Goal: Communication & Community: Connect with others

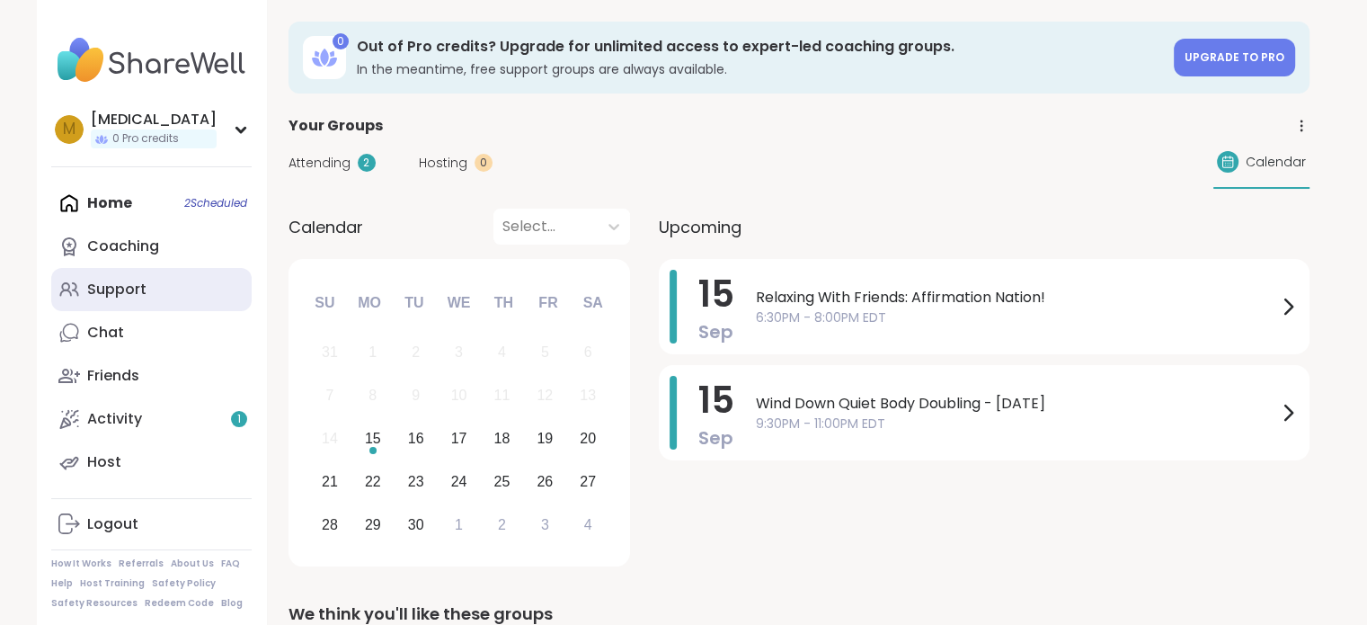
click at [190, 276] on link "Support" at bounding box center [151, 289] width 200 height 43
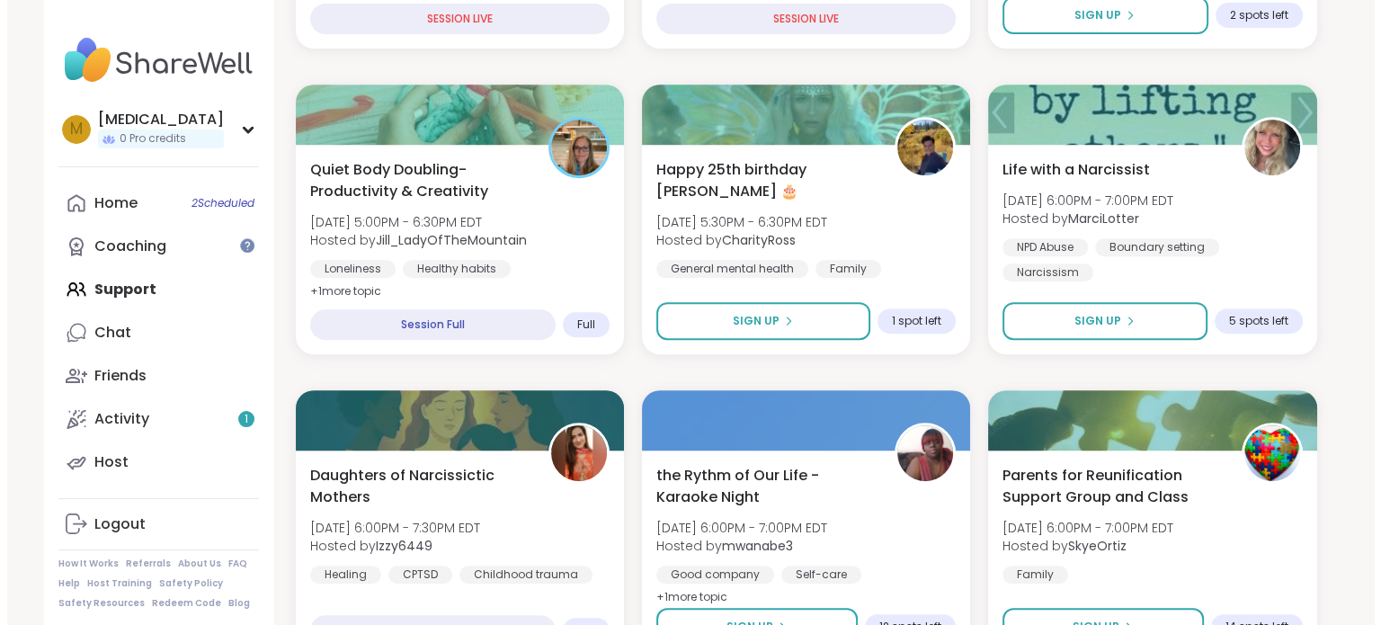
scroll to position [809, 0]
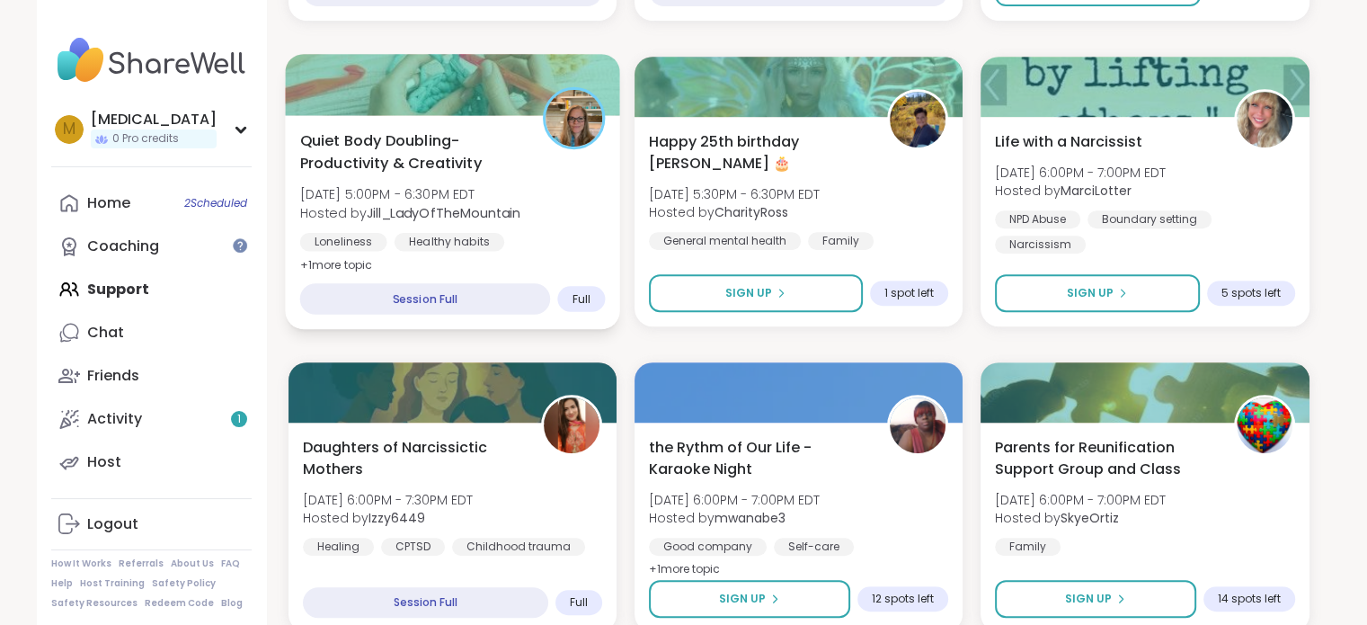
click at [585, 262] on div "Quiet Body Doubling- Productivity & Creativity [DATE] 5:00PM - 6:30PM EDT Hoste…" at bounding box center [452, 222] width 335 height 214
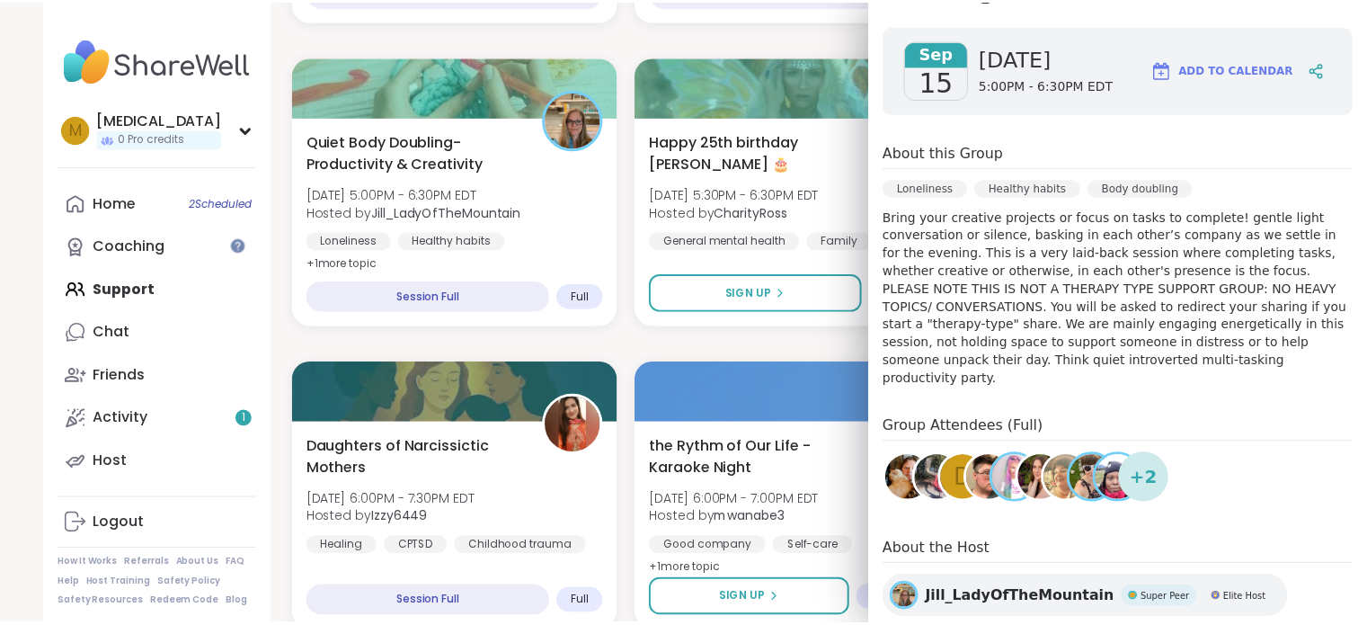
scroll to position [0, 0]
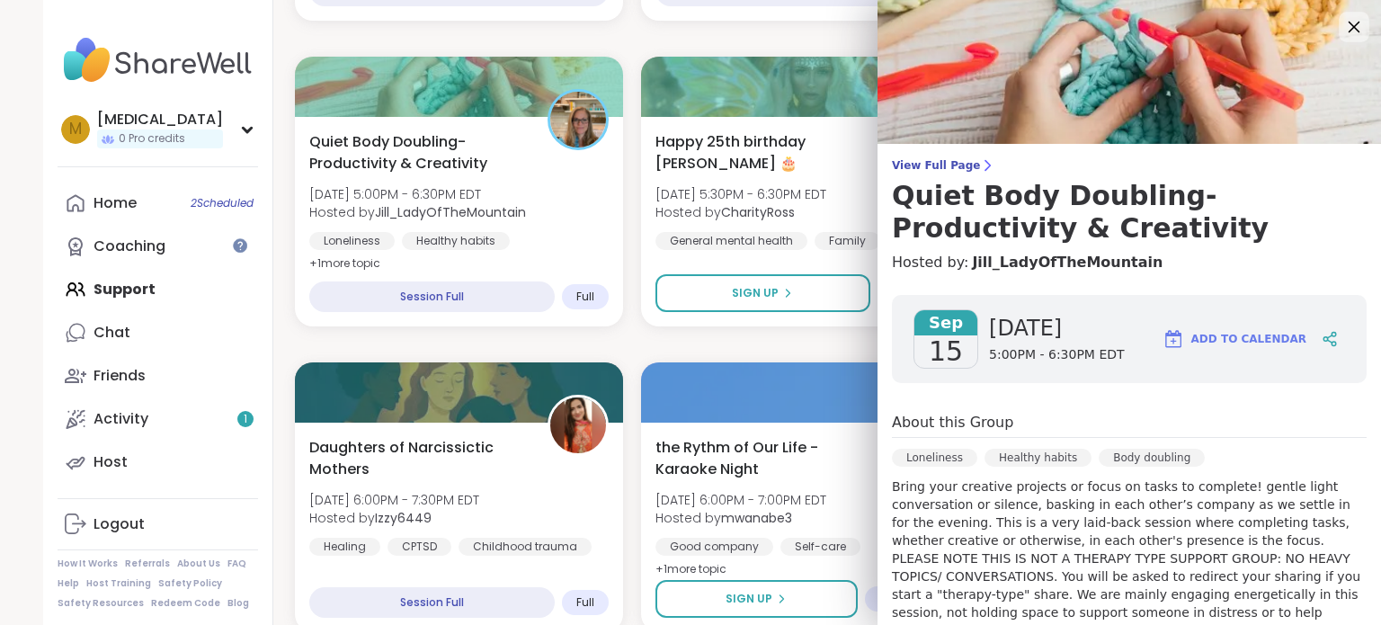
click at [1342, 31] on icon at bounding box center [1353, 26] width 22 height 22
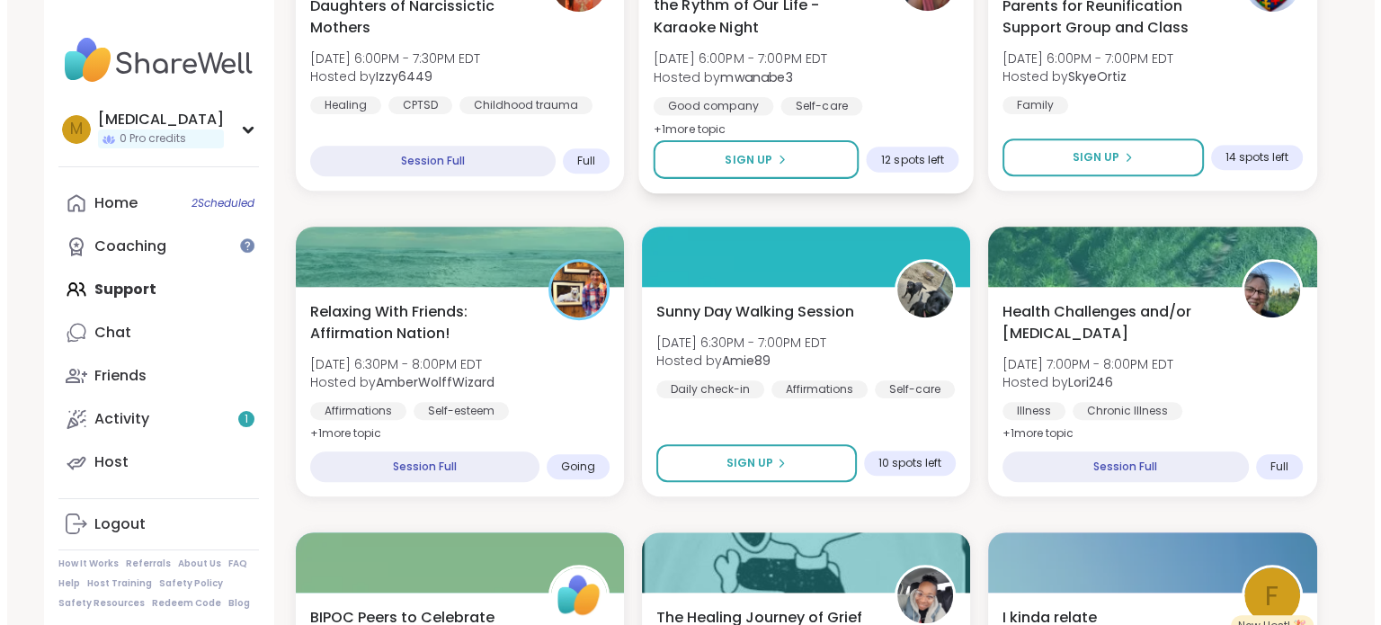
scroll to position [1258, 0]
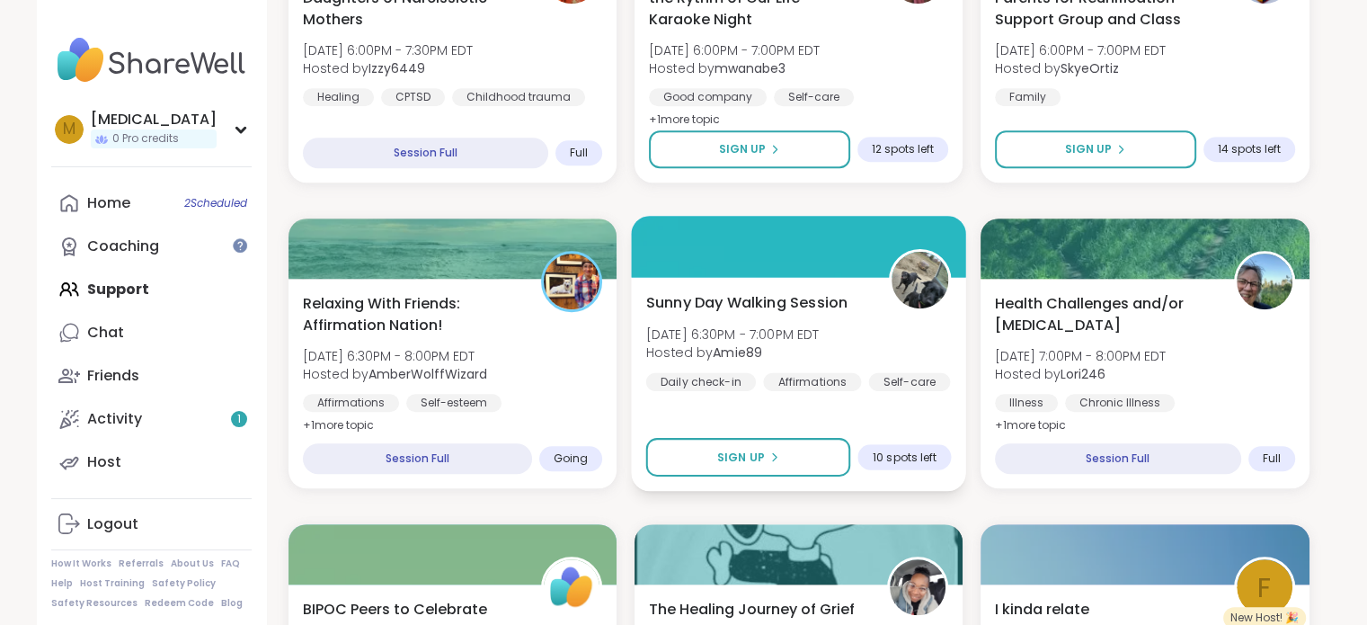
click at [899, 427] on div "Sunny Day Walking Session [DATE] 6:30PM - 7:00PM EDT Hosted by Amie89 Daily che…" at bounding box center [798, 384] width 335 height 214
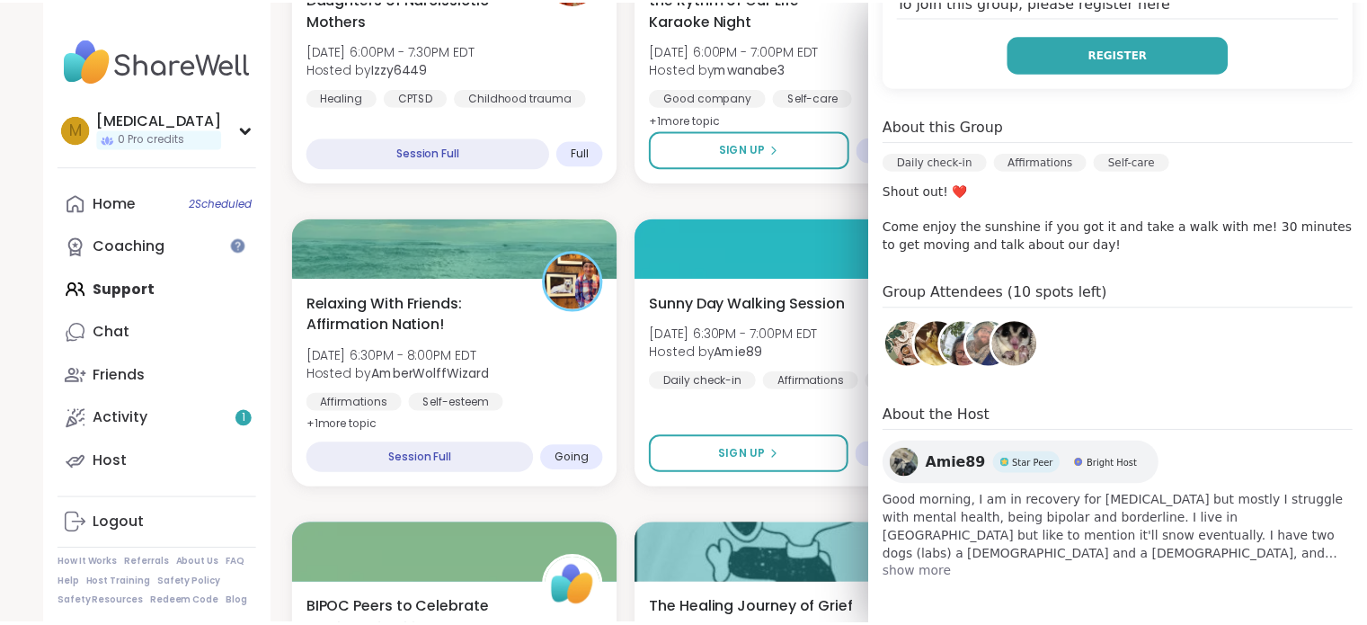
scroll to position [0, 0]
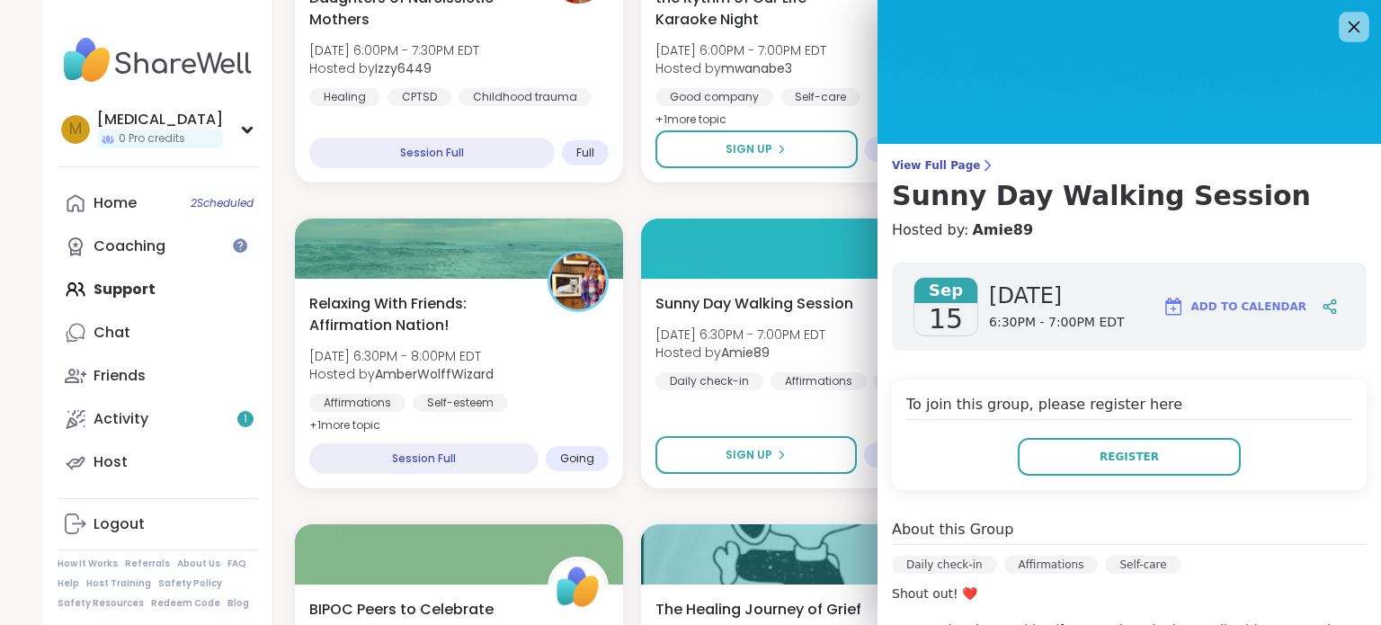
click at [1348, 32] on icon at bounding box center [1354, 28] width 12 height 12
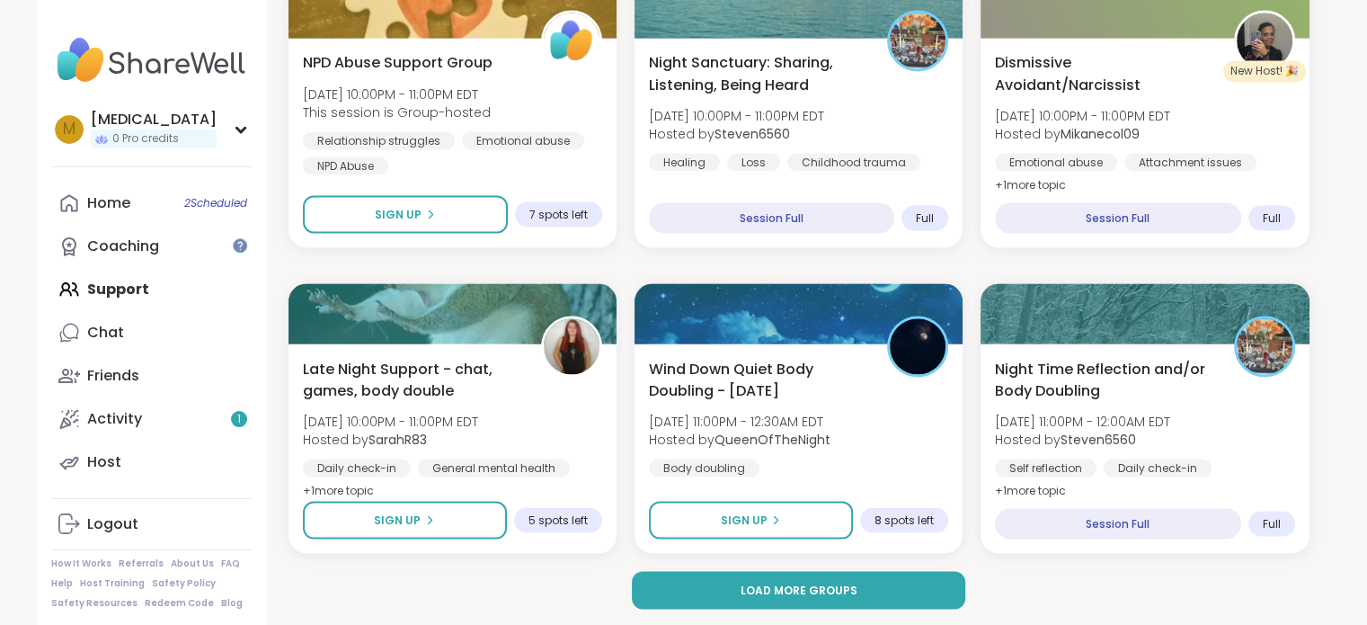
scroll to position [3334, 0]
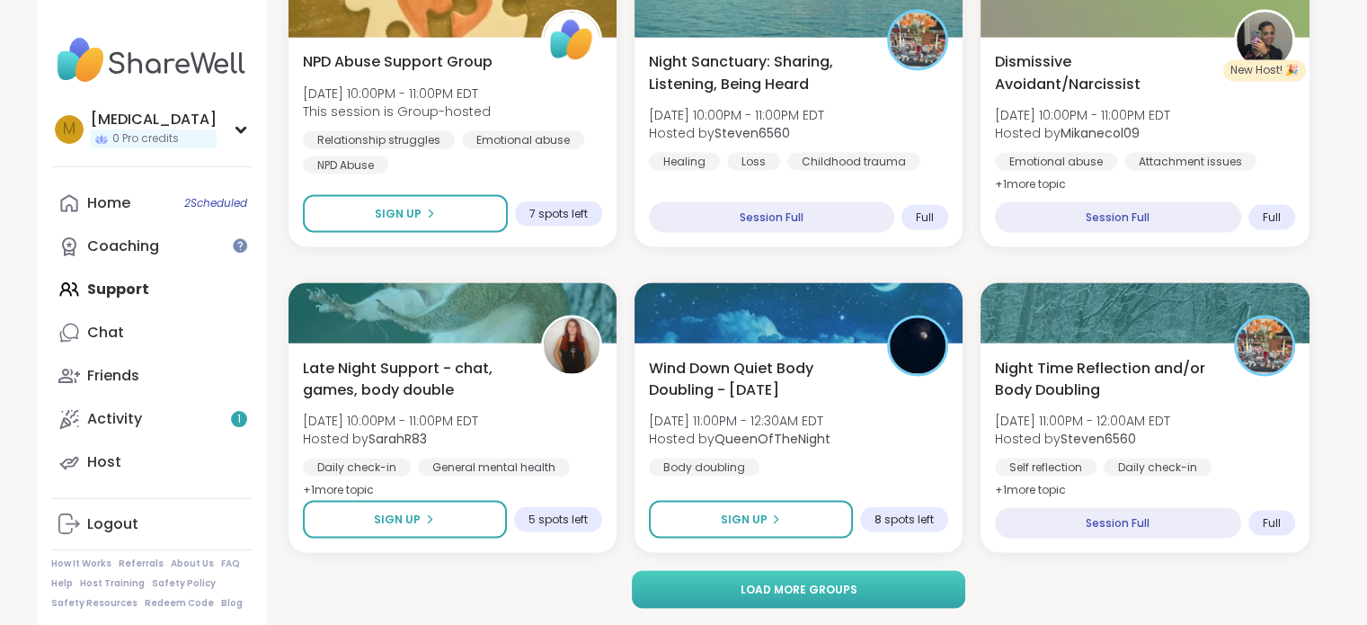
click at [884, 588] on button "Load more groups" at bounding box center [798, 589] width 333 height 38
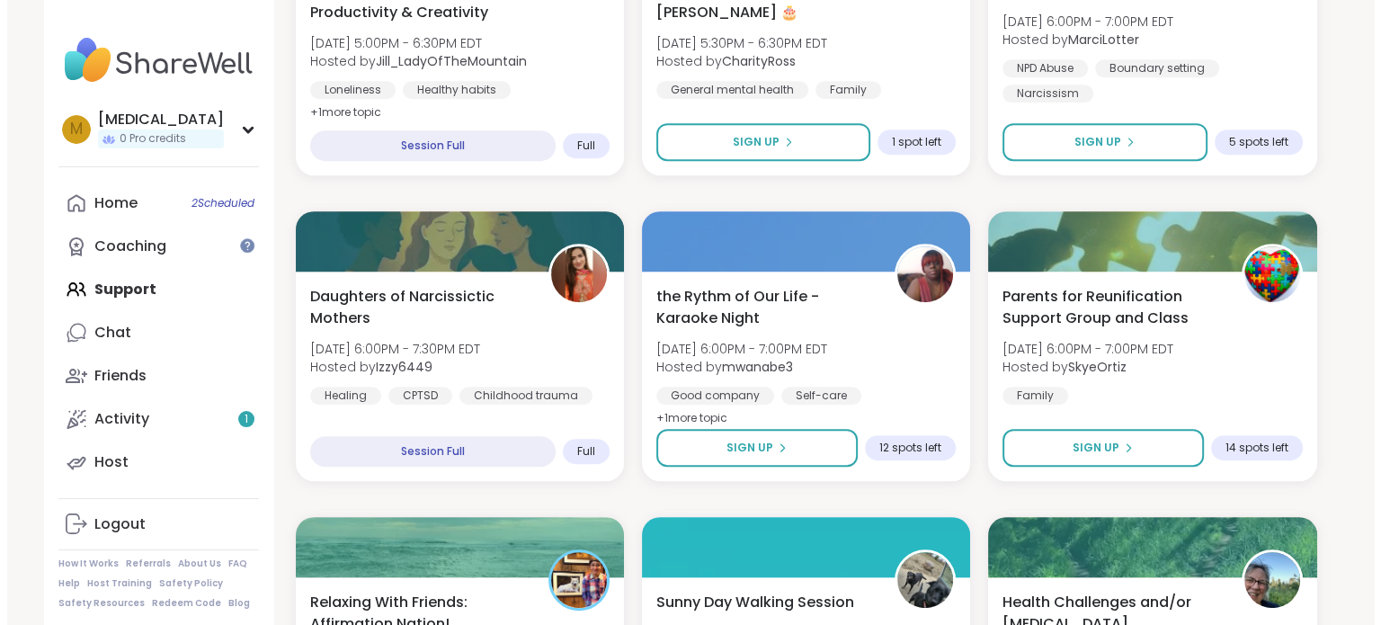
scroll to position [719, 0]
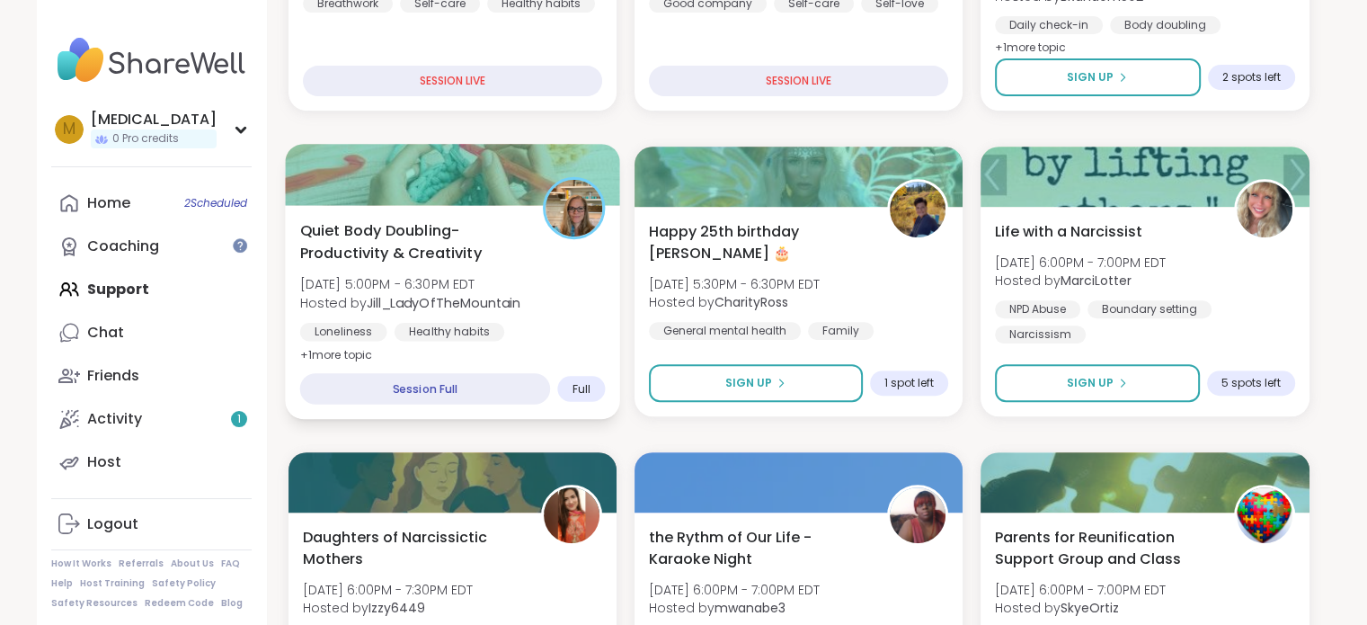
click at [559, 308] on div "Quiet Body Doubling- Productivity & Creativity [DATE] 5:00PM - 6:30PM EDT Hoste…" at bounding box center [452, 292] width 306 height 147
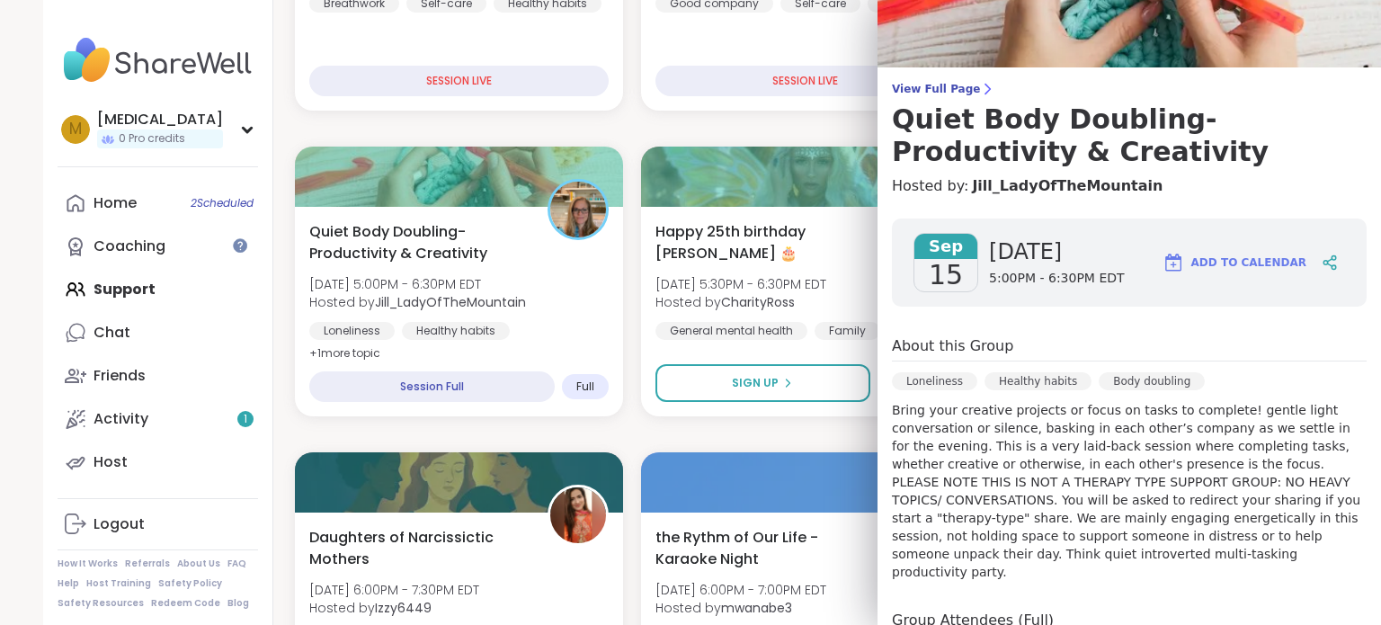
scroll to position [0, 0]
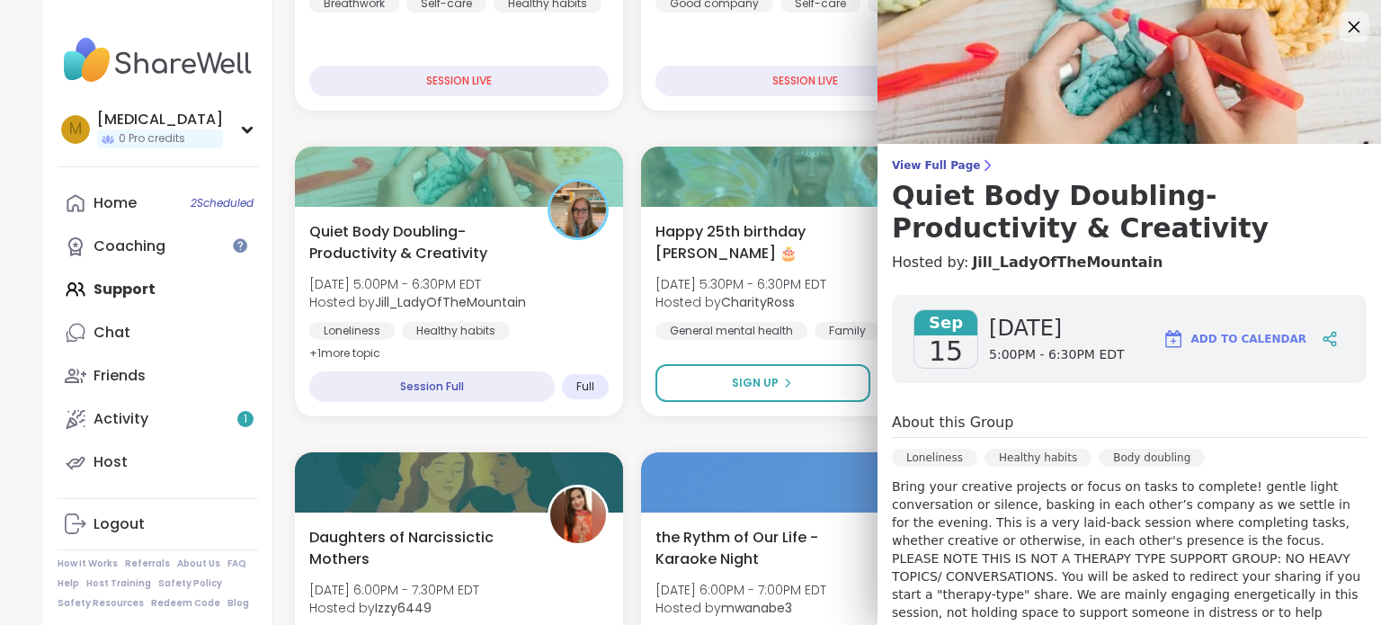
click at [1342, 21] on icon at bounding box center [1353, 26] width 22 height 22
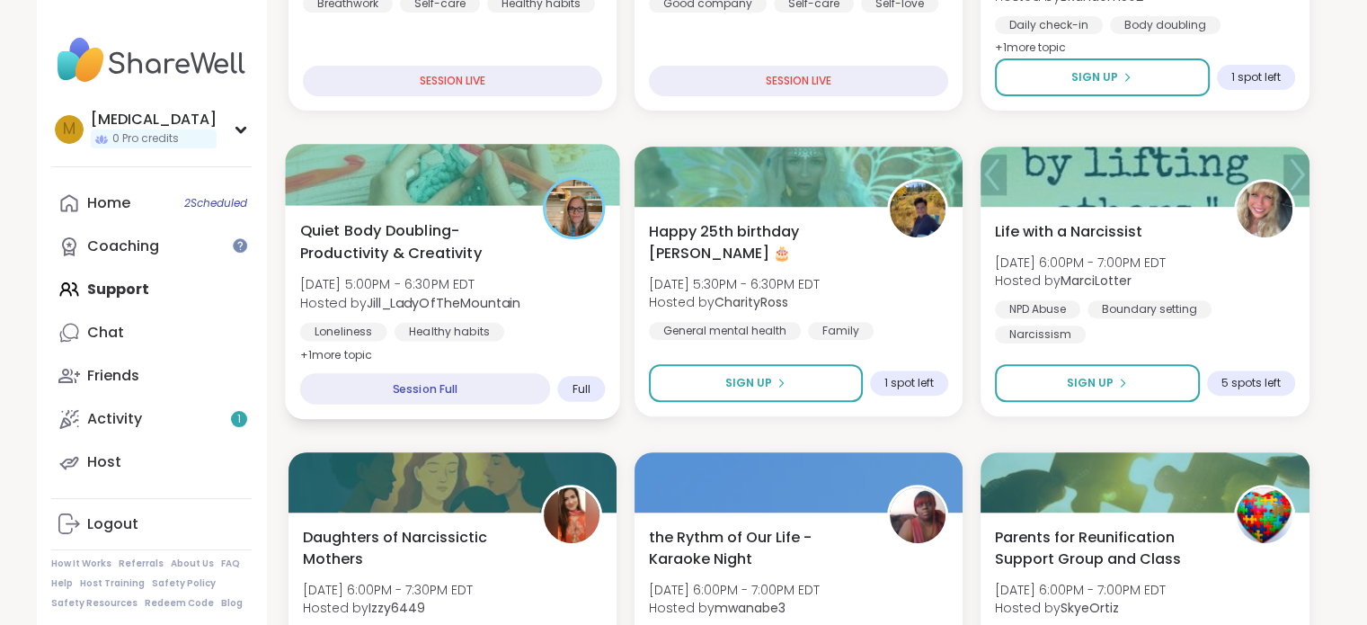
click at [604, 272] on div "Quiet Body Doubling- Productivity & Creativity [DATE] 5:00PM - 6:30PM EDT Hoste…" at bounding box center [452, 312] width 335 height 214
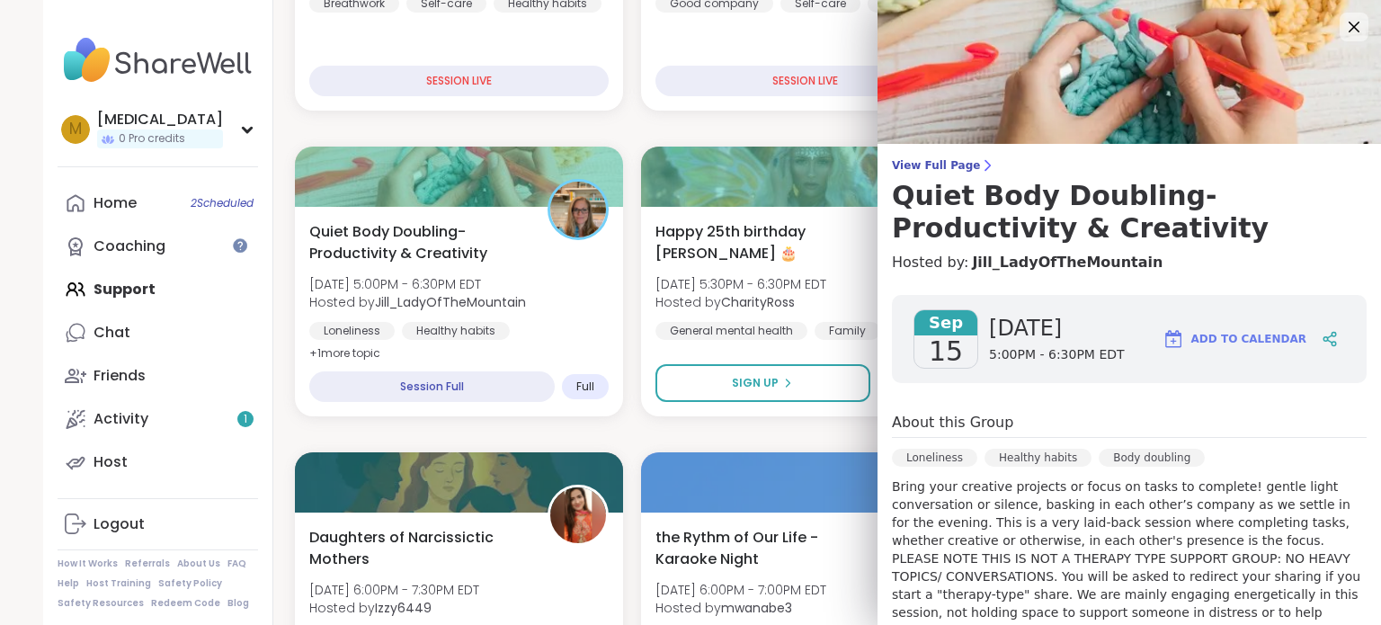
drag, startPoint x: 1328, startPoint y: 25, endPoint x: 1243, endPoint y: 3, distance: 87.4
click at [1348, 26] on icon at bounding box center [1353, 27] width 11 height 11
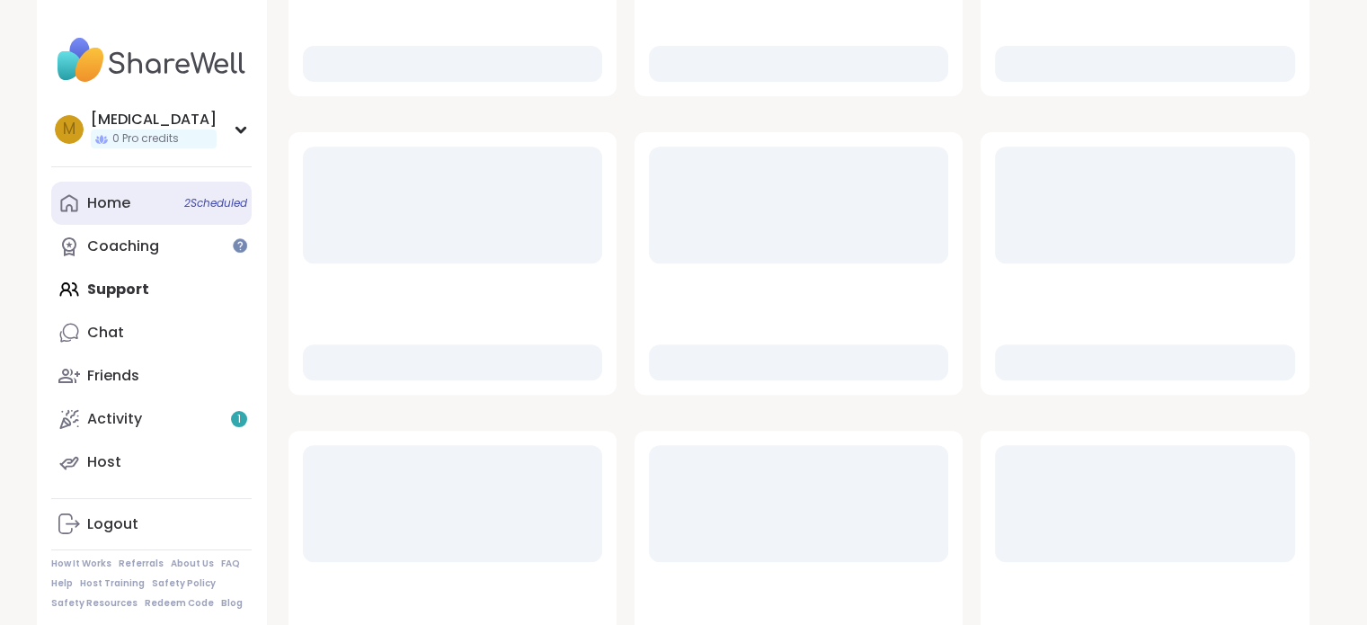
click at [157, 195] on link "Home 2 Scheduled" at bounding box center [151, 203] width 200 height 43
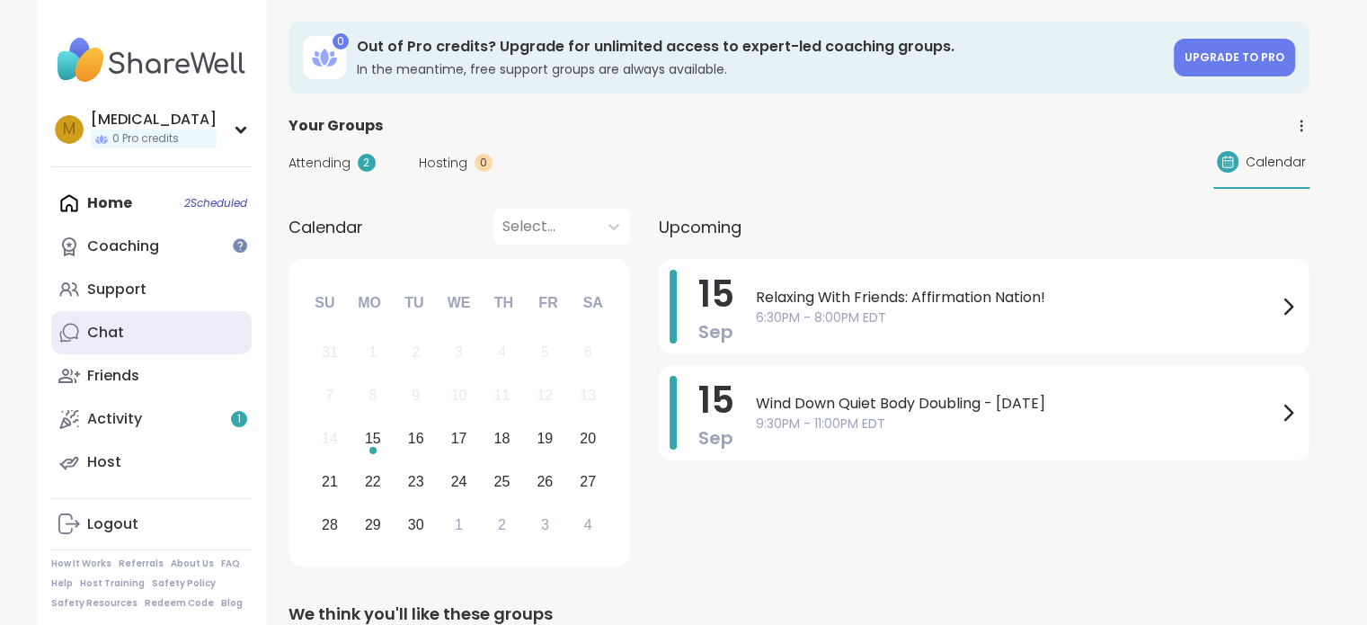
click at [129, 340] on link "Chat" at bounding box center [151, 332] width 200 height 43
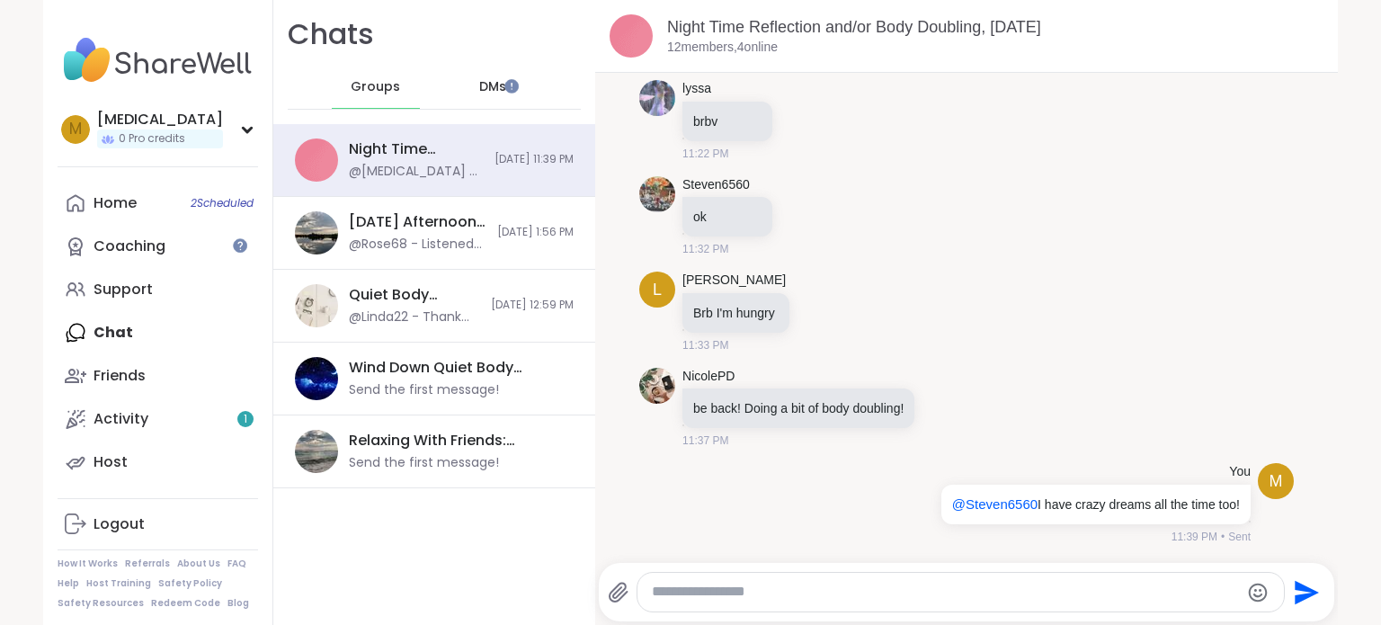
click at [479, 90] on span "DMs" at bounding box center [492, 87] width 27 height 18
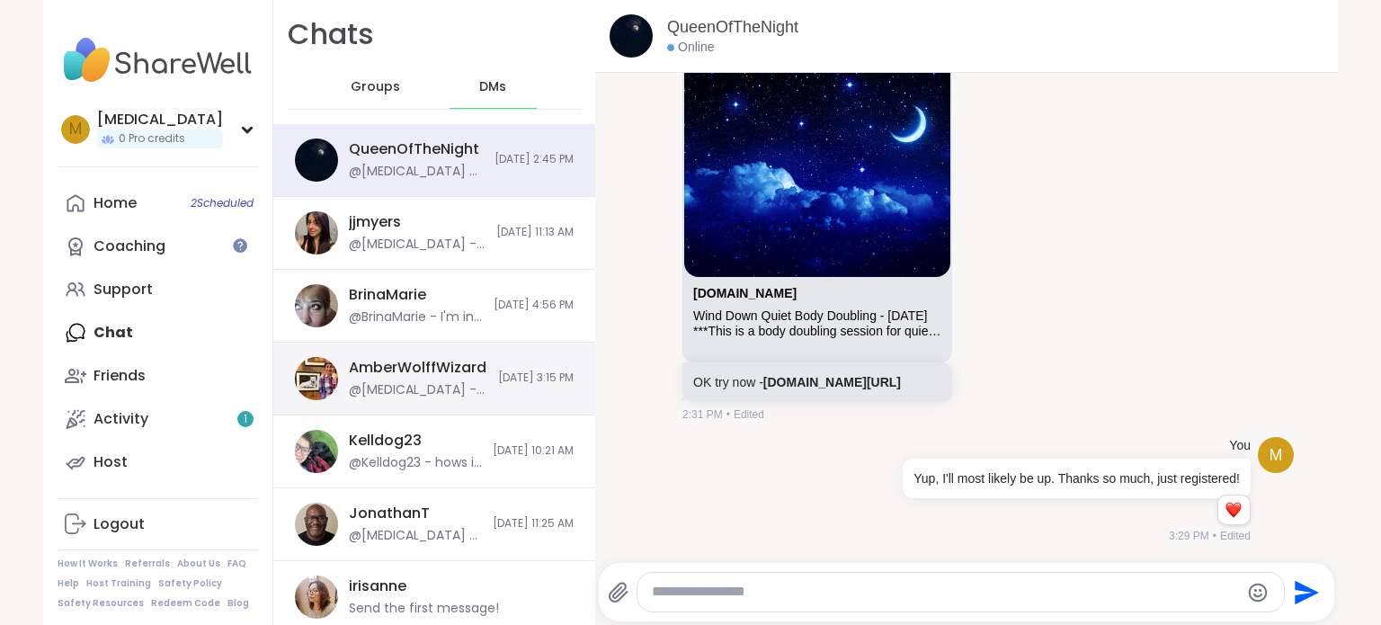
click at [404, 369] on div "AmberWolffWizard" at bounding box center [418, 368] width 138 height 20
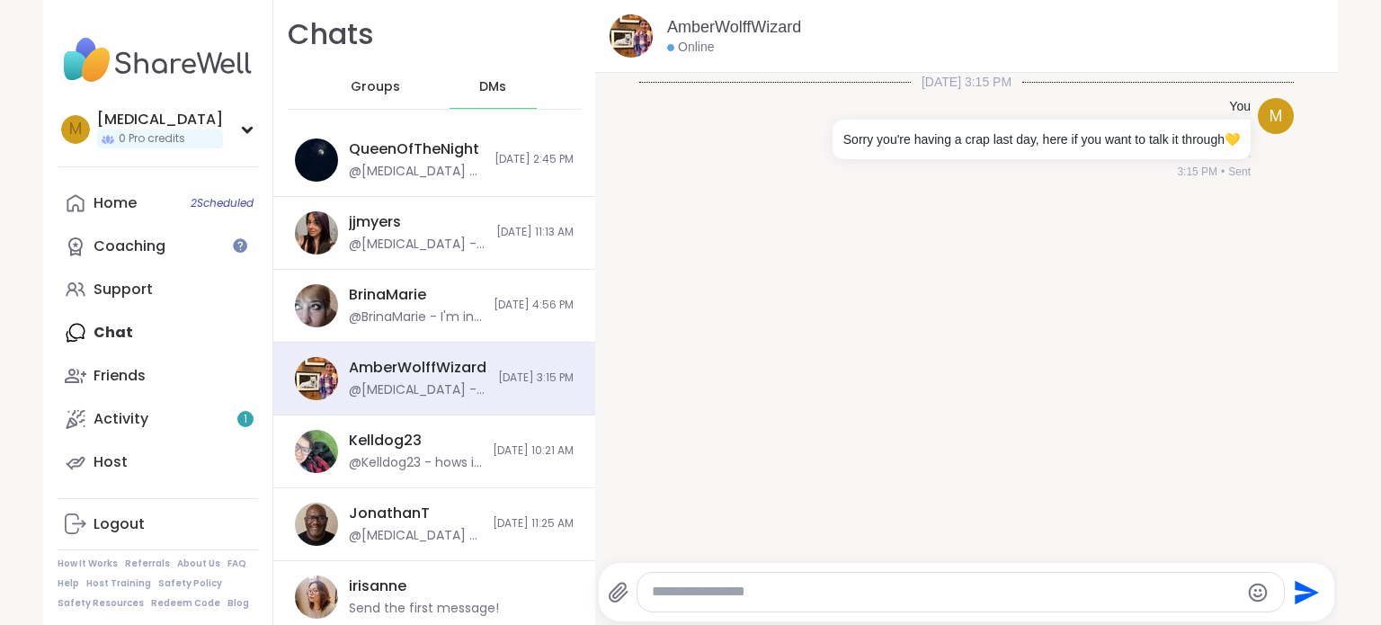
click at [942, 593] on textarea "Type your message" at bounding box center [945, 591] width 587 height 19
type textarea "*"
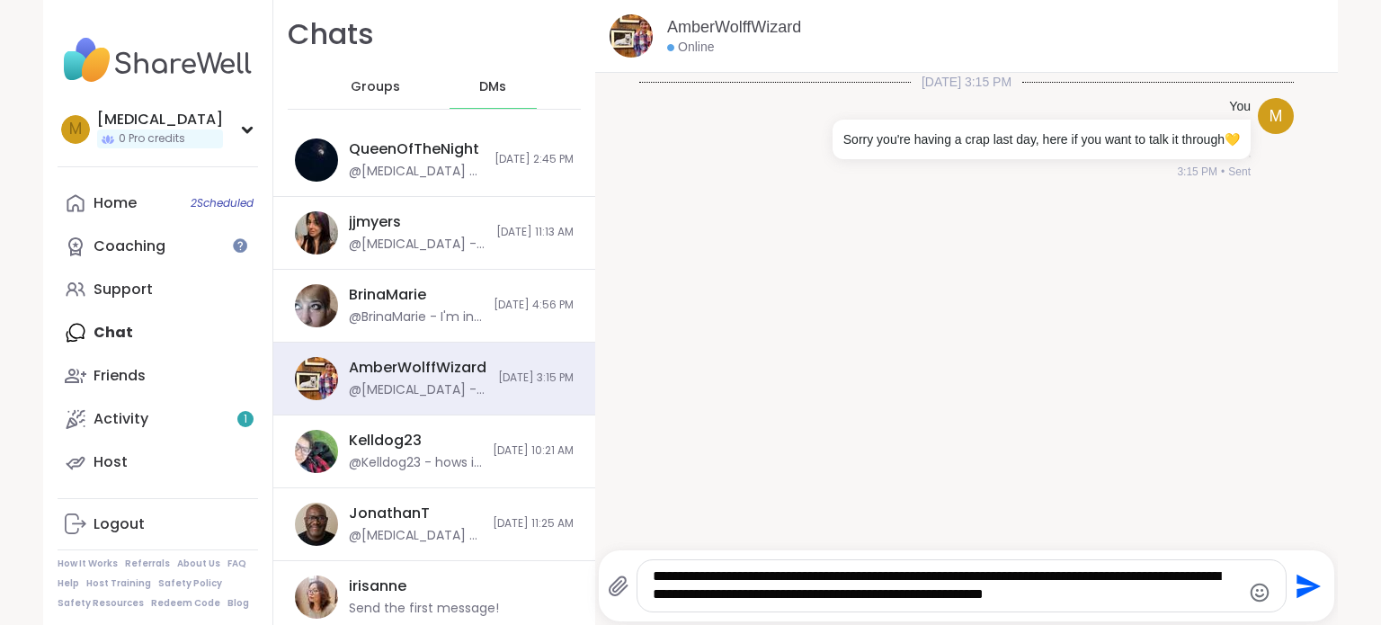
type textarea "**********"
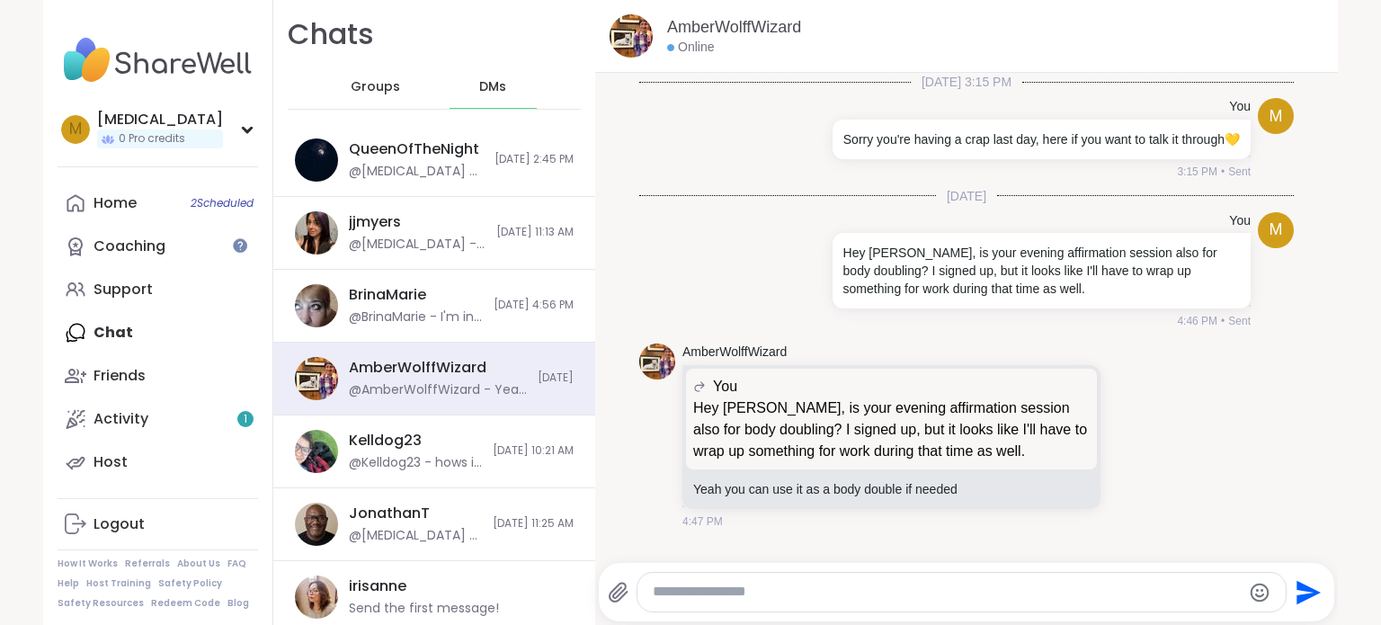
click at [993, 596] on textarea "Type your message" at bounding box center [946, 591] width 587 height 19
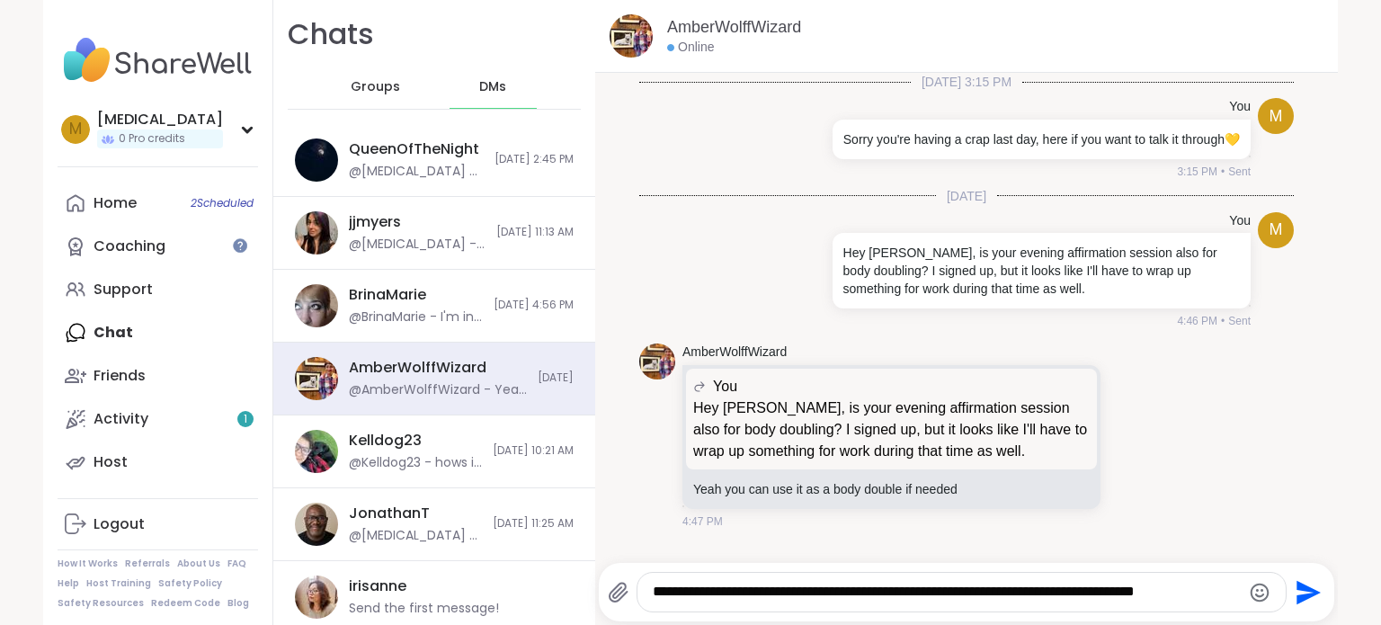
type textarea "**********"
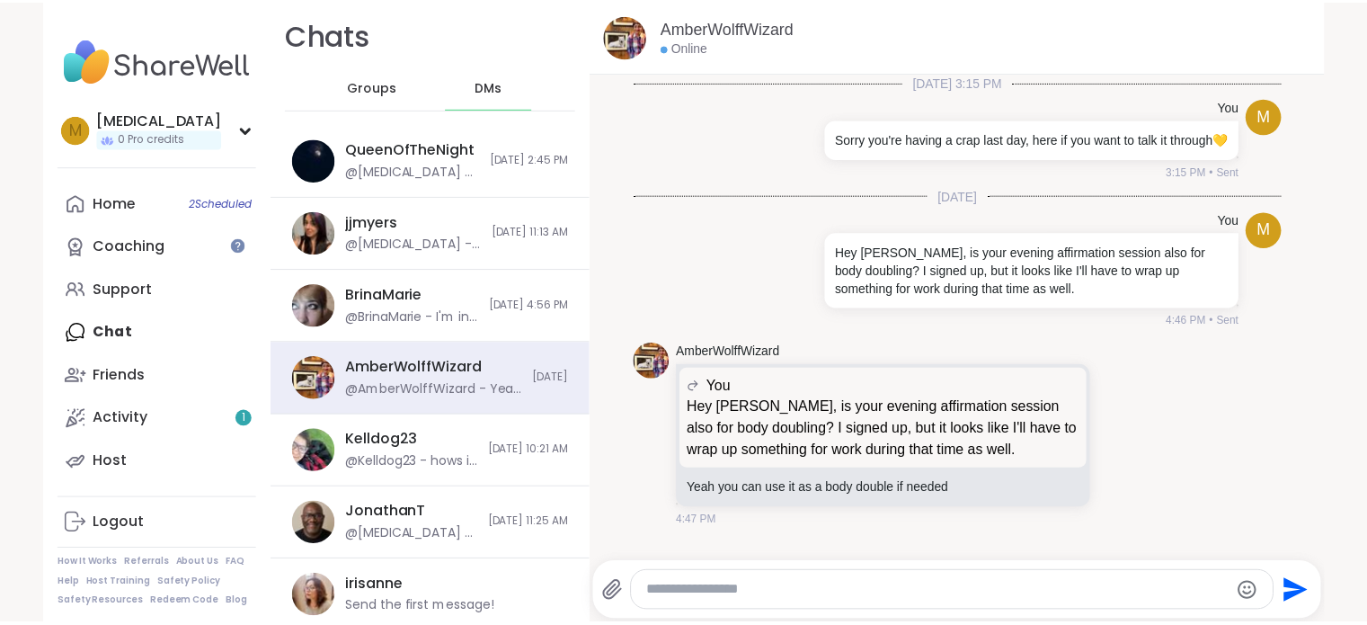
scroll to position [114, 0]
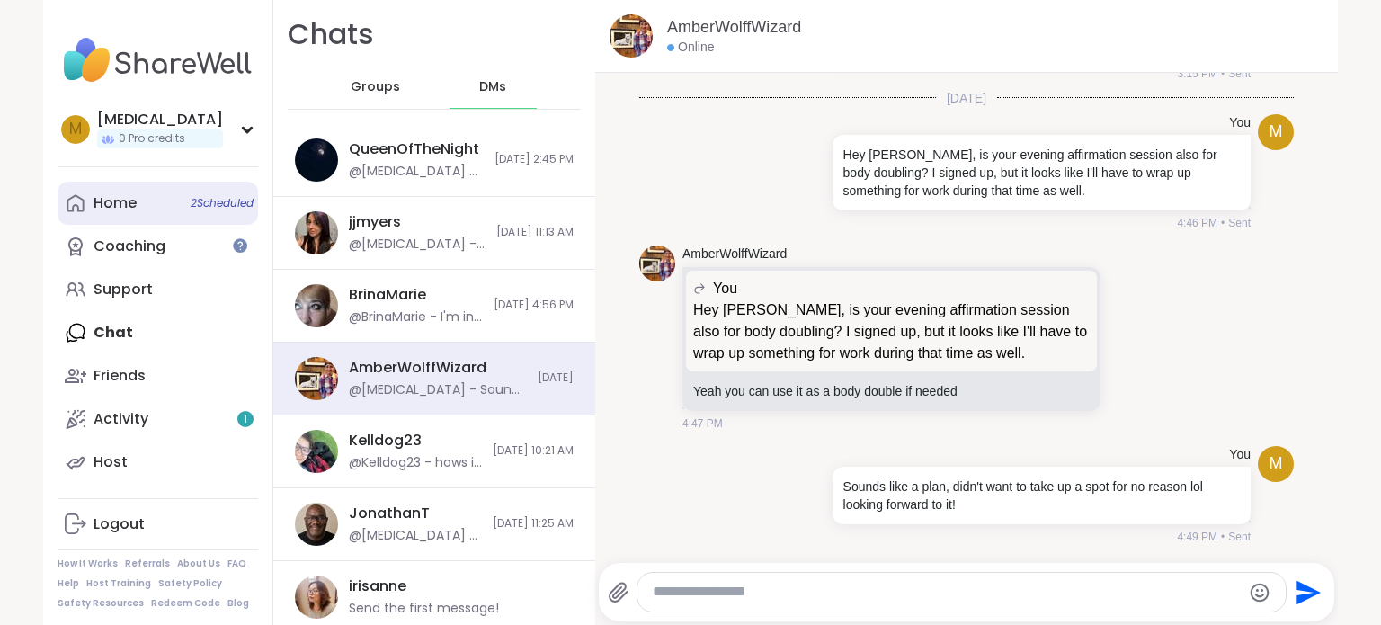
click at [121, 208] on div "Home 2 Scheduled" at bounding box center [114, 203] width 43 height 20
